Goal: Find specific page/section: Find specific page/section

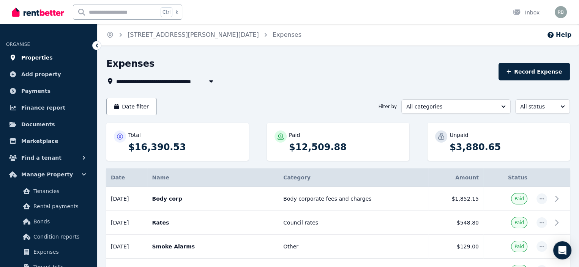
click at [39, 60] on span "Properties" at bounding box center [36, 57] width 31 height 9
